Goal: Communication & Community: Answer question/provide support

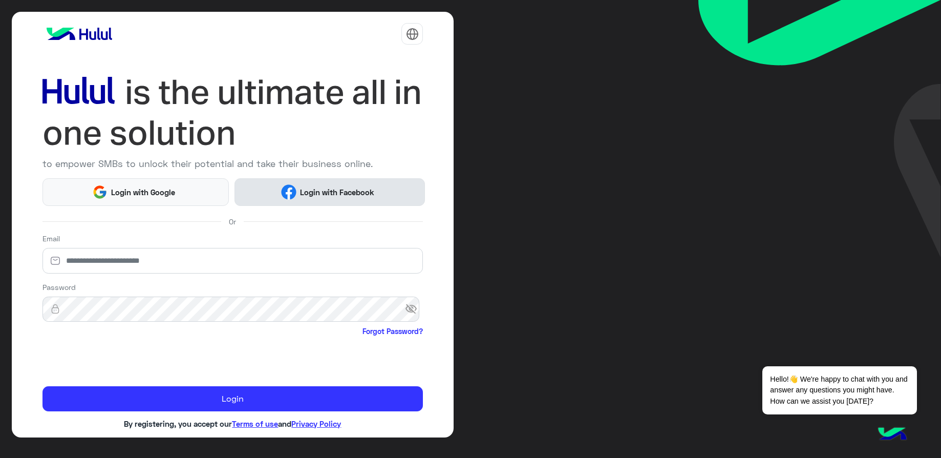
click at [281, 198] on img at bounding box center [288, 191] width 15 height 15
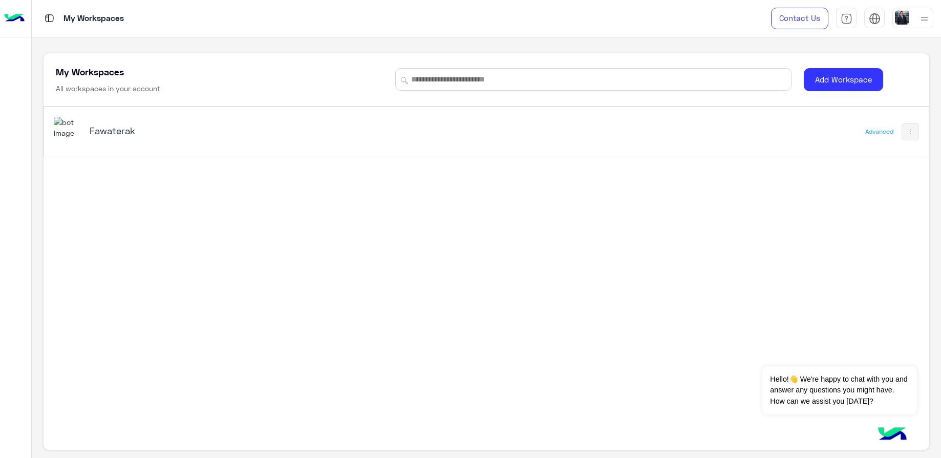
click at [108, 124] on h5 "Fawaterak" at bounding box center [245, 130] width 311 height 12
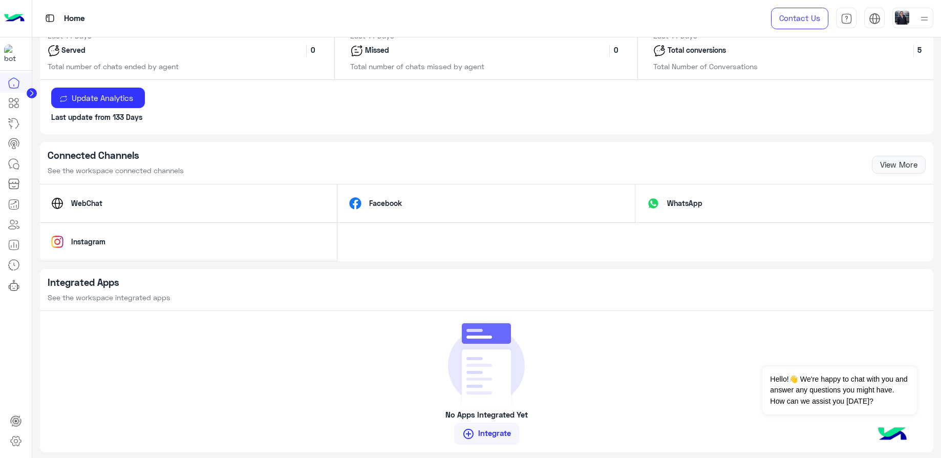
scroll to position [562, 0]
click at [10, 162] on icon at bounding box center [14, 164] width 12 height 12
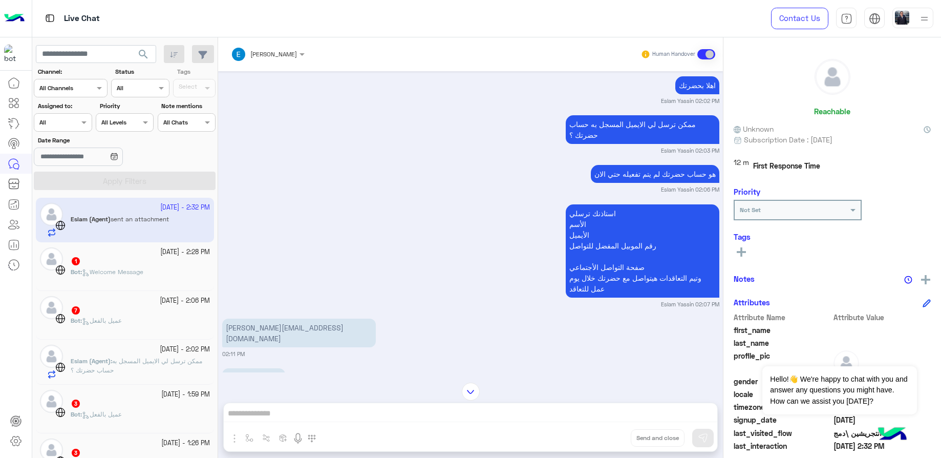
scroll to position [2038, 0]
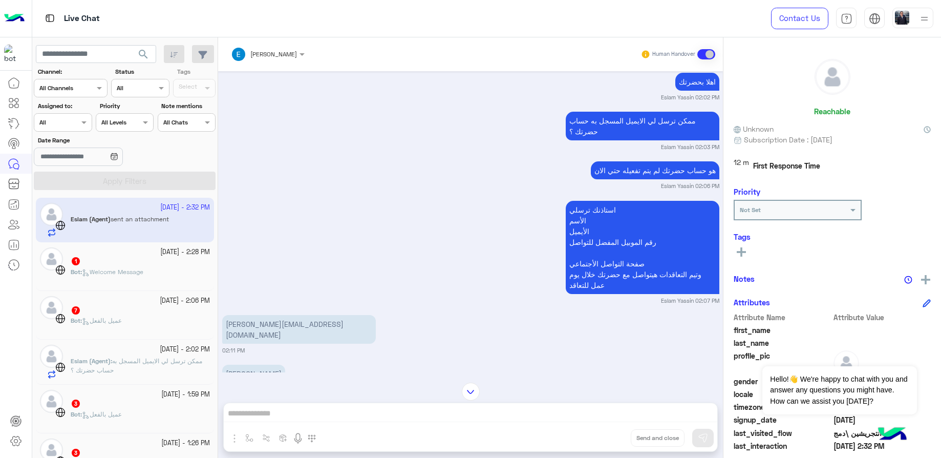
click at [556, 126] on div "ممكن ترسل لي الايميل المسجل به حساب حضرتك ؟ Eslam Yassin 02:03 PM" at bounding box center [470, 130] width 497 height 42
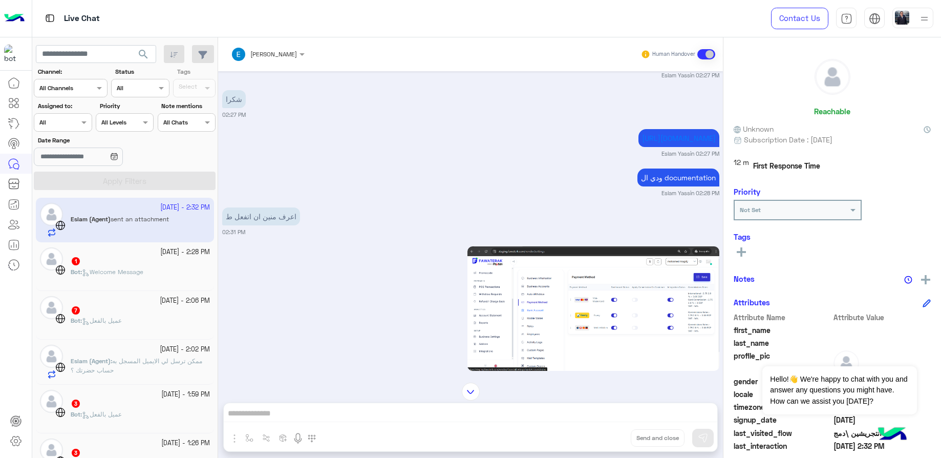
scroll to position [2942, 0]
click at [543, 166] on div "ودي ال documentation [PERSON_NAME] 02:28 PM" at bounding box center [470, 181] width 497 height 31
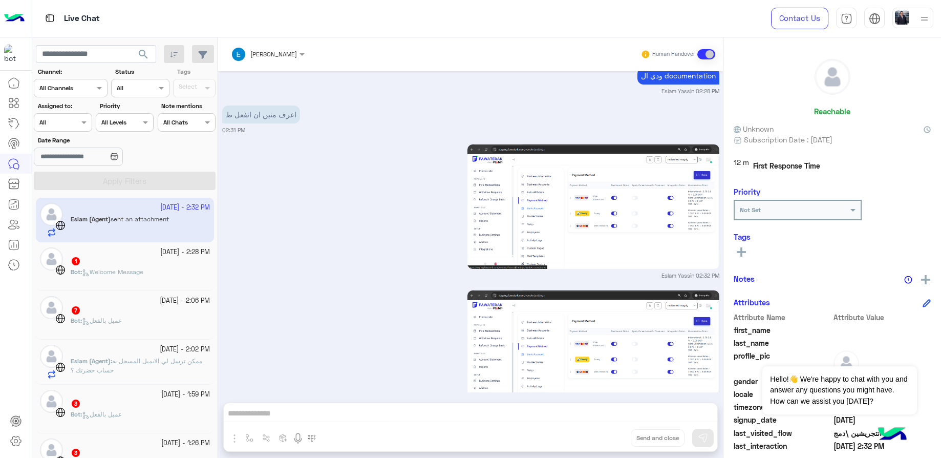
scroll to position [3064, 0]
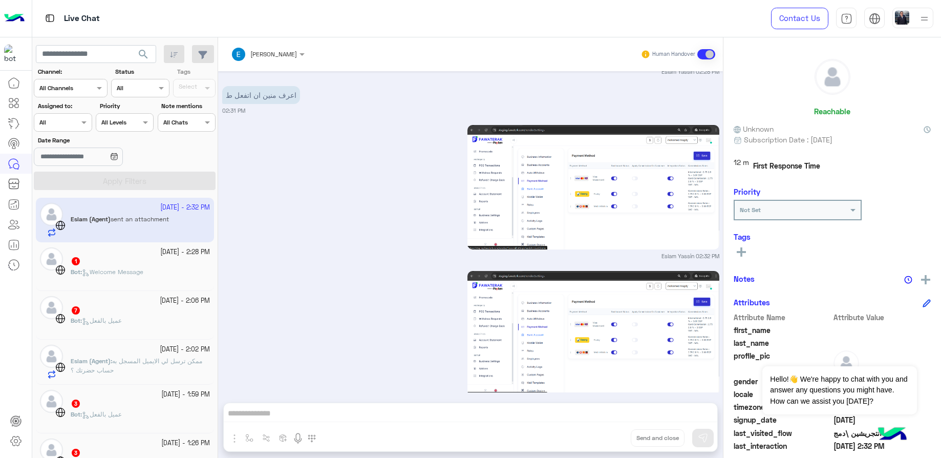
click at [114, 323] on span "عميل بالفعل" at bounding box center [102, 320] width 40 height 8
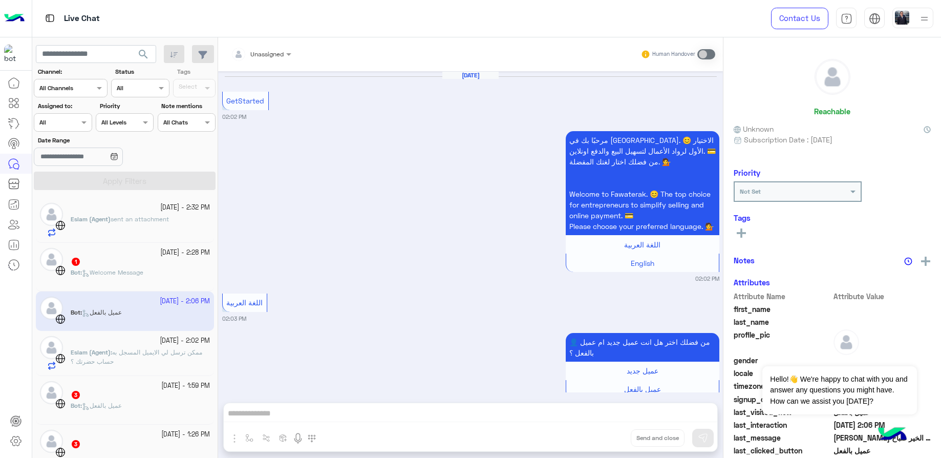
scroll to position [492, 0]
